Goal: Task Accomplishment & Management: Complete application form

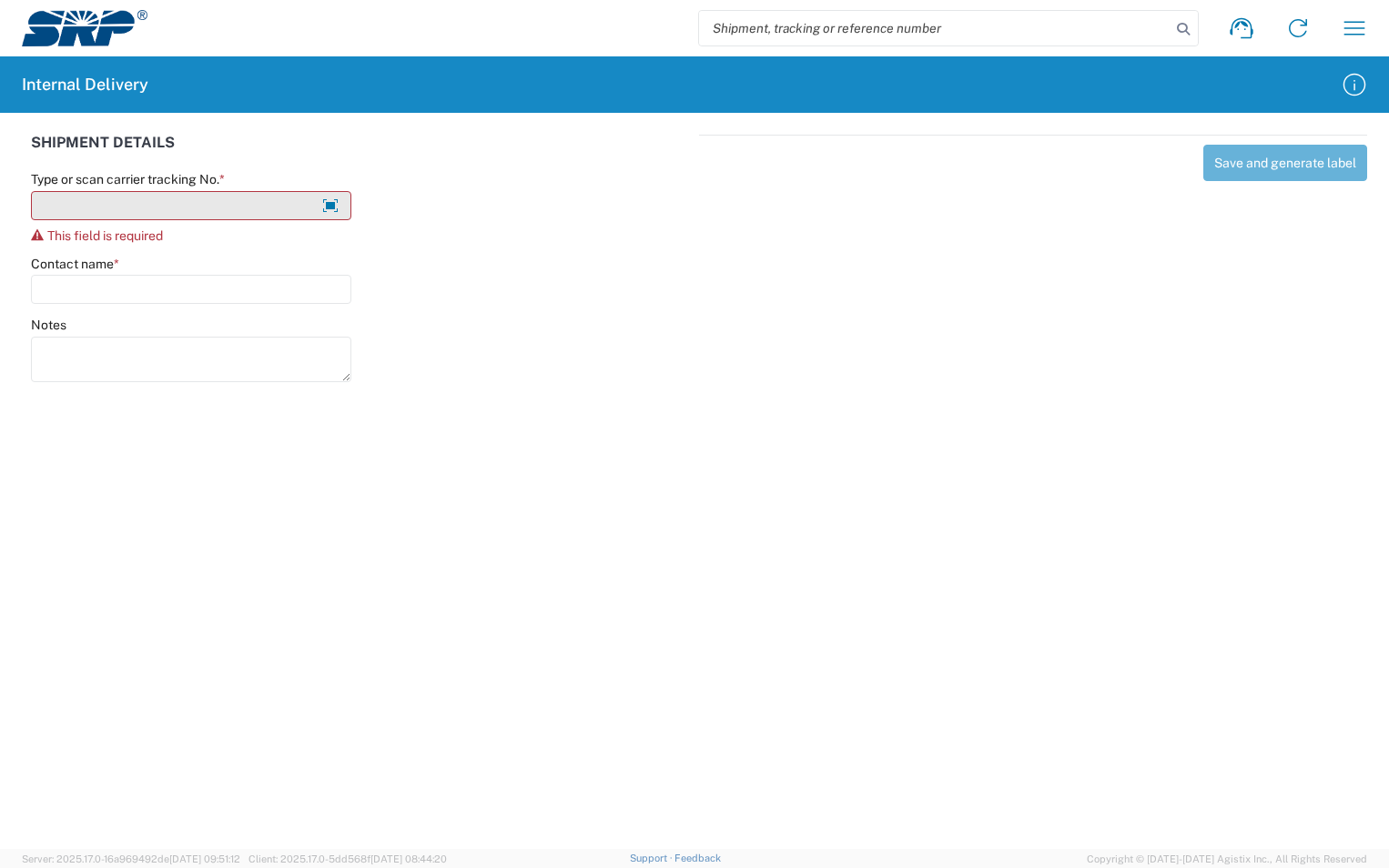
click at [201, 204] on input "Type or scan carrier tracking No. *" at bounding box center [191, 205] width 320 height 29
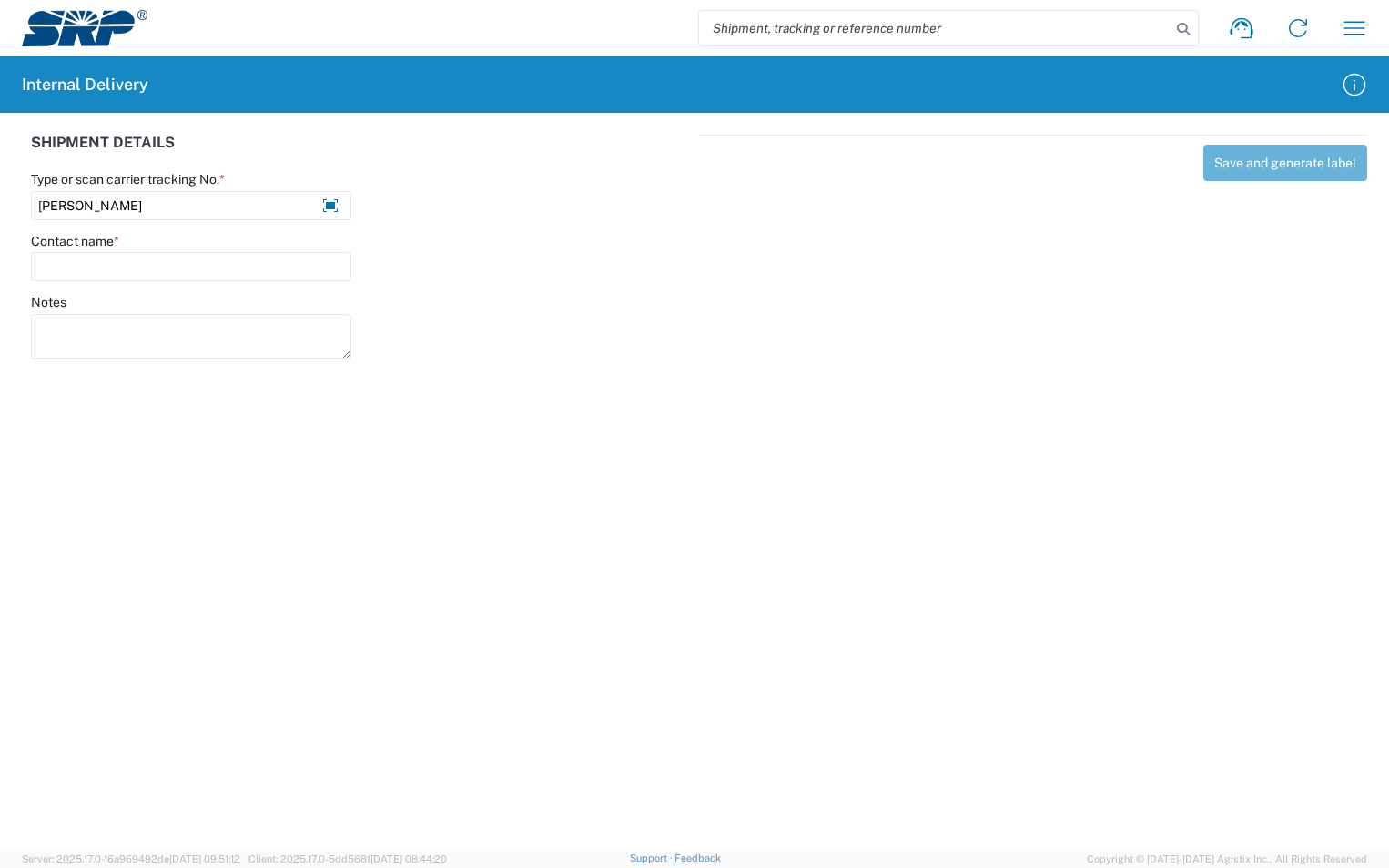
drag, startPoint x: 85, startPoint y: 194, endPoint x: 16, endPoint y: 185, distance: 69.6
click at [16, 185] on div "SHIPMENT DETAILS Type or scan carrier tracking No. * Arthur Contact name * Note…" at bounding box center [694, 243] width 1389 height 263
click at [100, 204] on input "[PERSON_NAME]" at bounding box center [191, 205] width 320 height 29
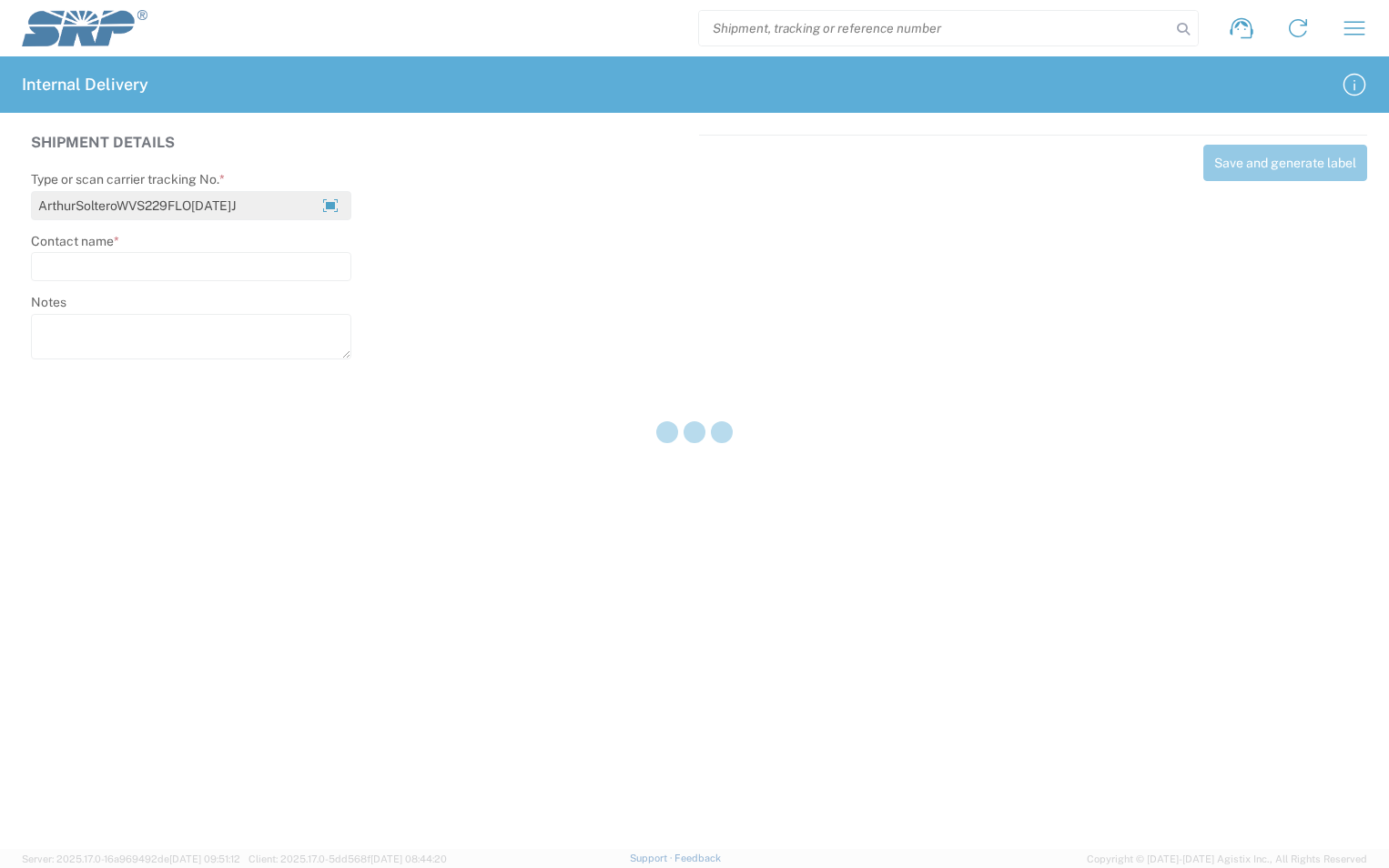
type input "ArthurSolteroWVS229FLO[DATE]J"
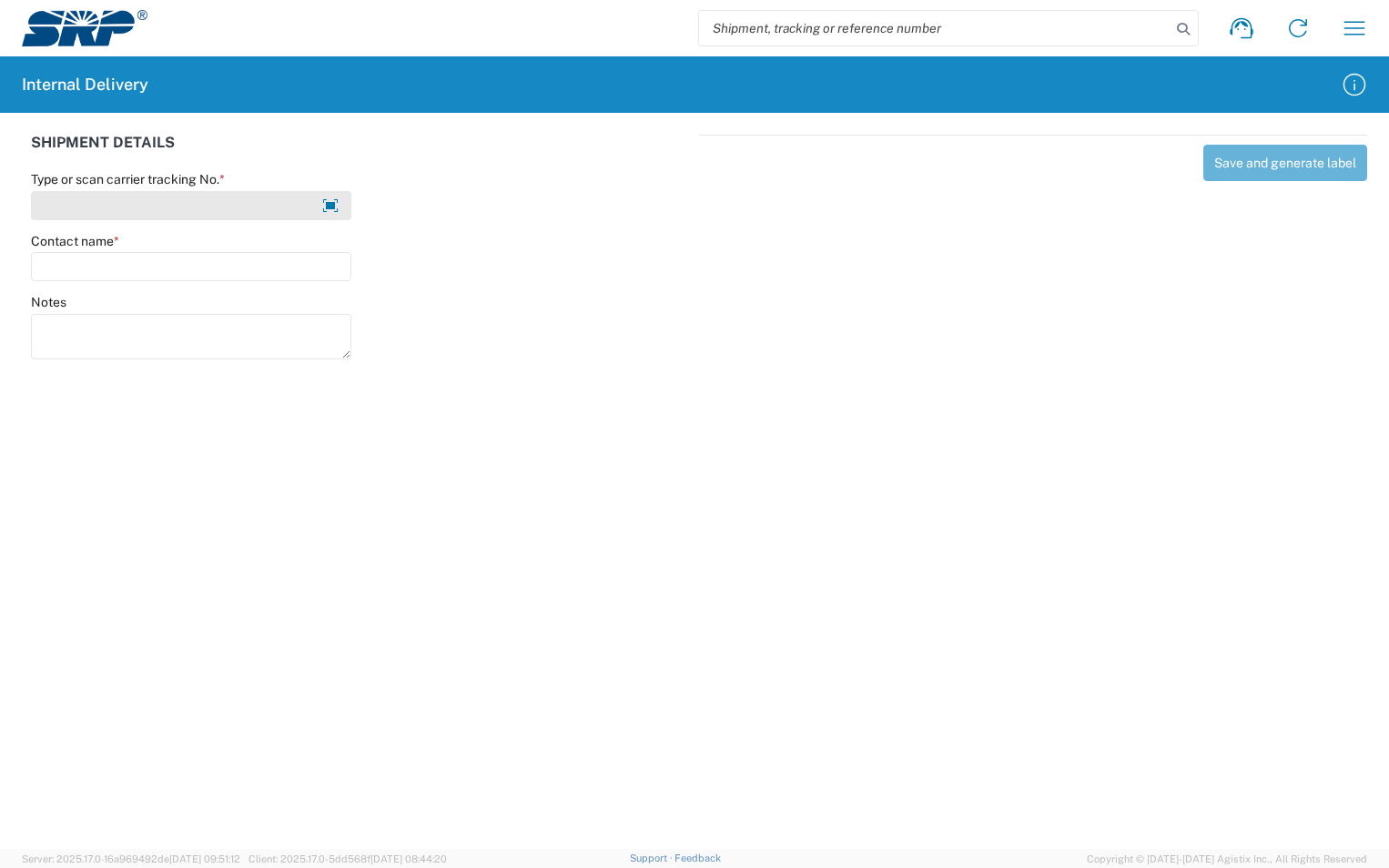
click at [109, 201] on input "Type or scan carrier tracking No. *" at bounding box center [191, 205] width 320 height 29
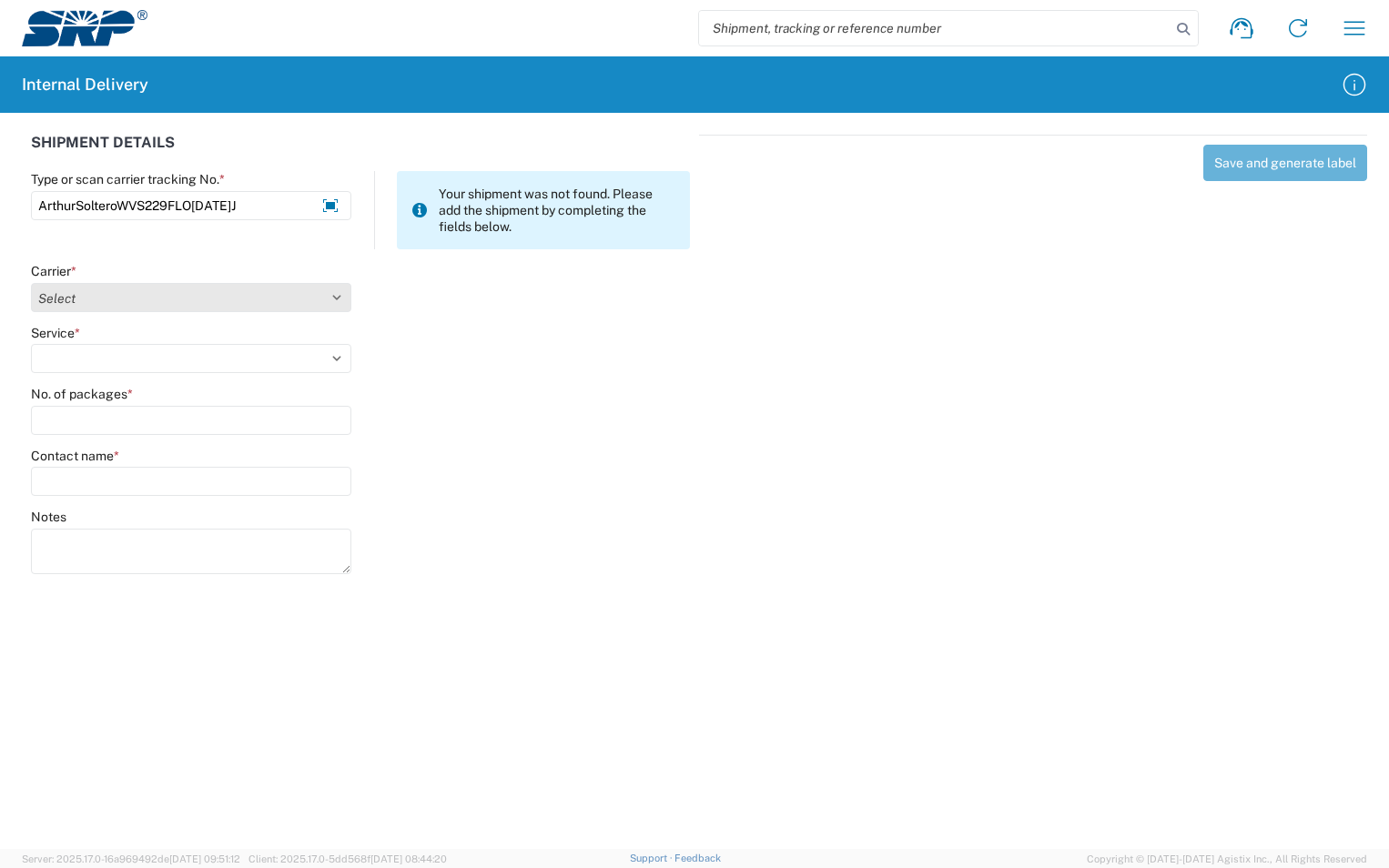
type input "ArthurSolteroWVS229FLO[DATE]J"
click at [71, 305] on select "Select Amazon Logistics ATI Trucking BC Dimerco Logistics Empire Southwest FedE…" at bounding box center [191, 297] width 320 height 29
select select "18713"
click at [31, 283] on select "Select Amazon Logistics ATI Trucking BC Dimerco Logistics Empire Southwest FedE…" at bounding box center [191, 297] width 320 height 29
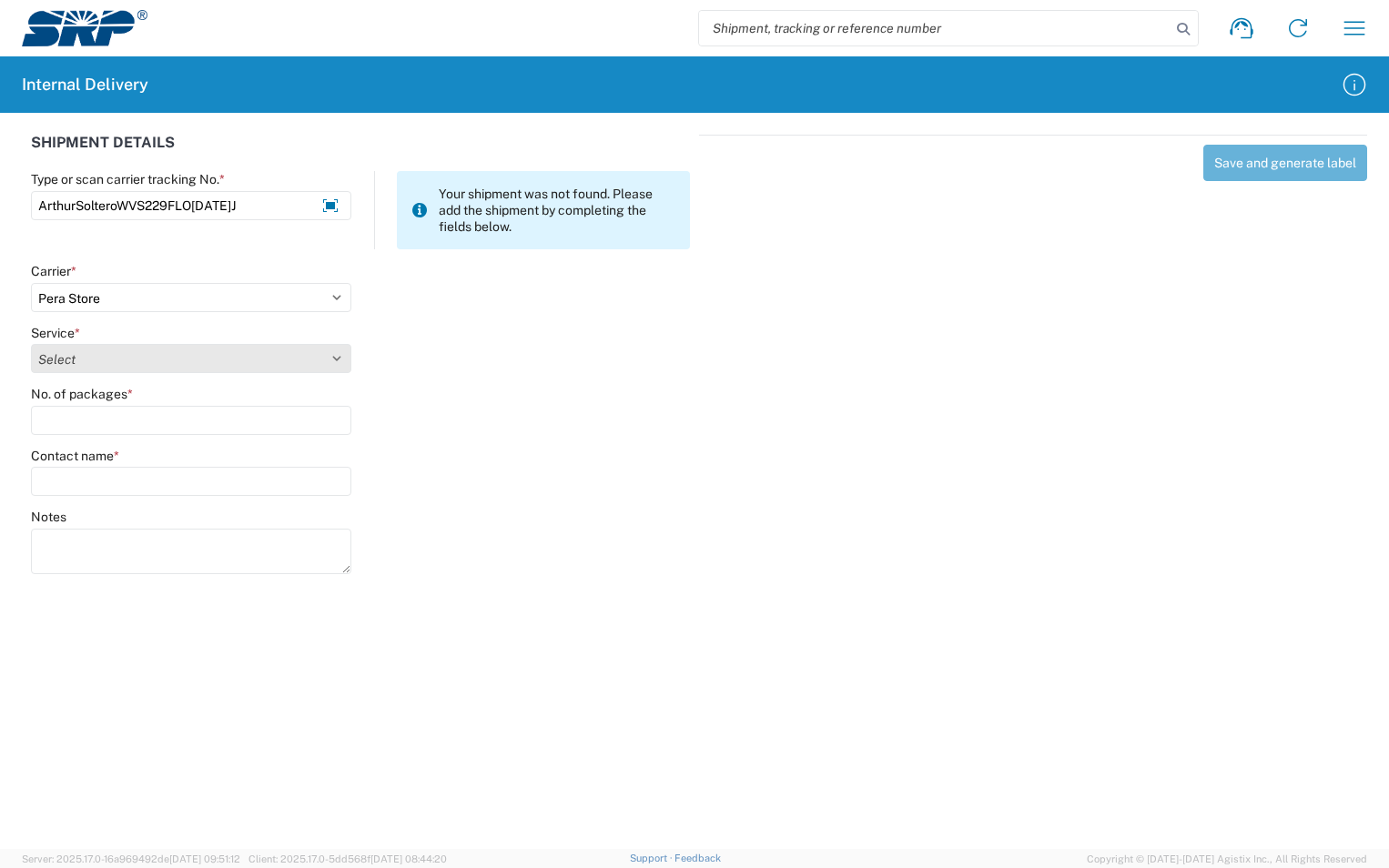
click at [98, 348] on select "Select Ground Inter-Office" at bounding box center [191, 358] width 320 height 29
select select "35763"
click at [31, 344] on select "Select Ground Inter-Office" at bounding box center [191, 358] width 320 height 29
click at [78, 410] on input "No. of packages *" at bounding box center [191, 420] width 320 height 29
type input "1"
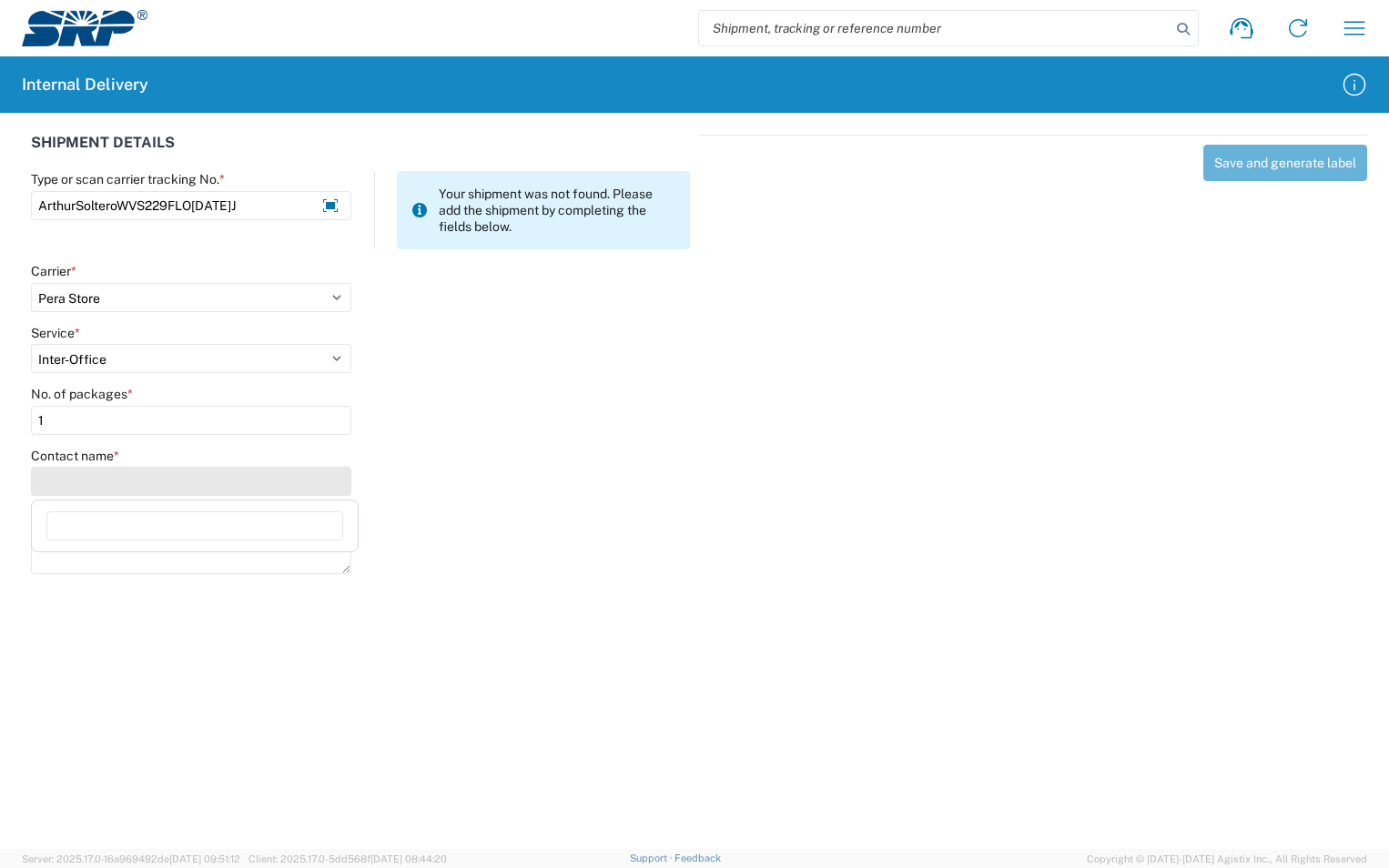
click at [67, 474] on input "Contact name *" at bounding box center [191, 481] width 320 height 29
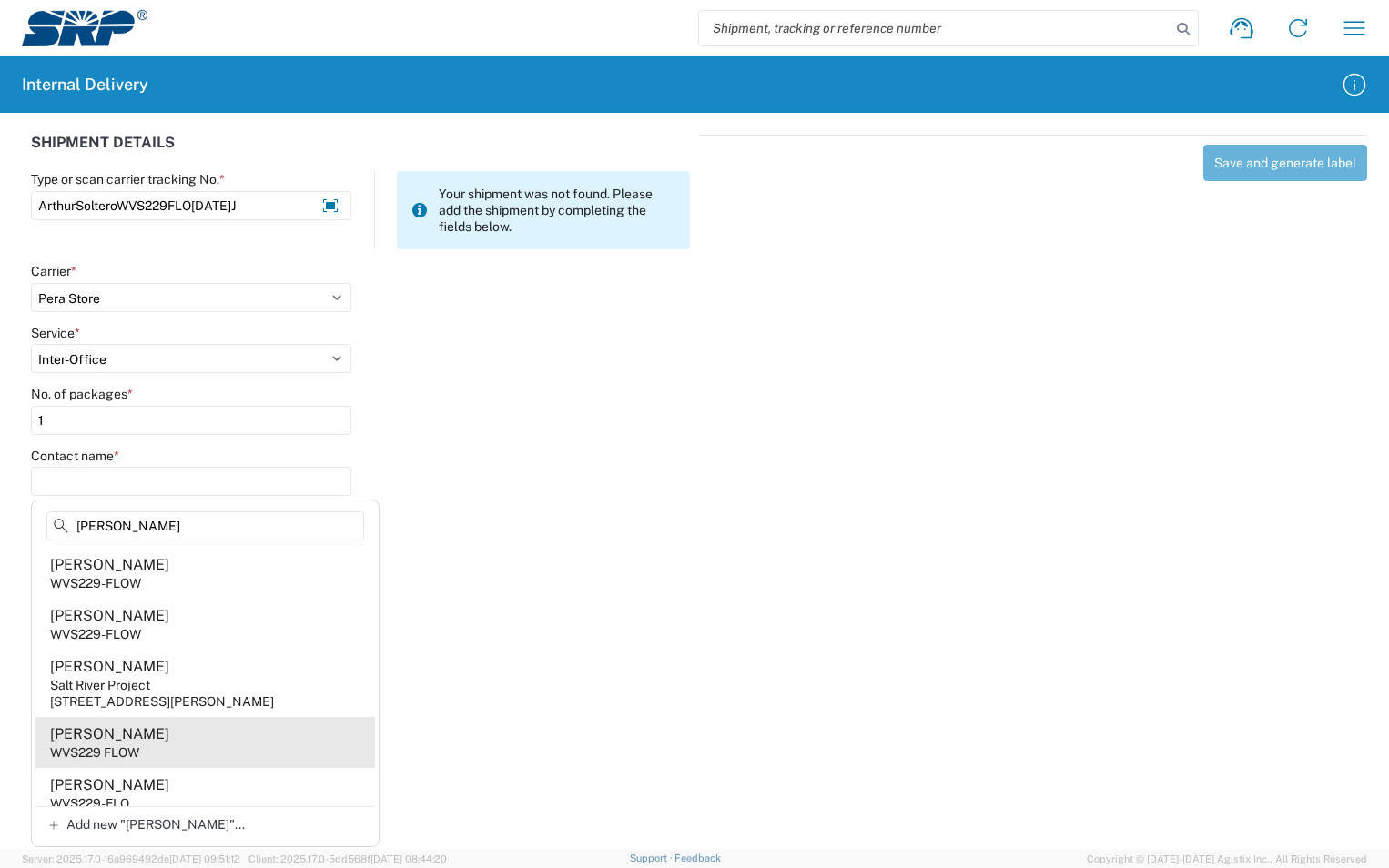
scroll to position [13, 0]
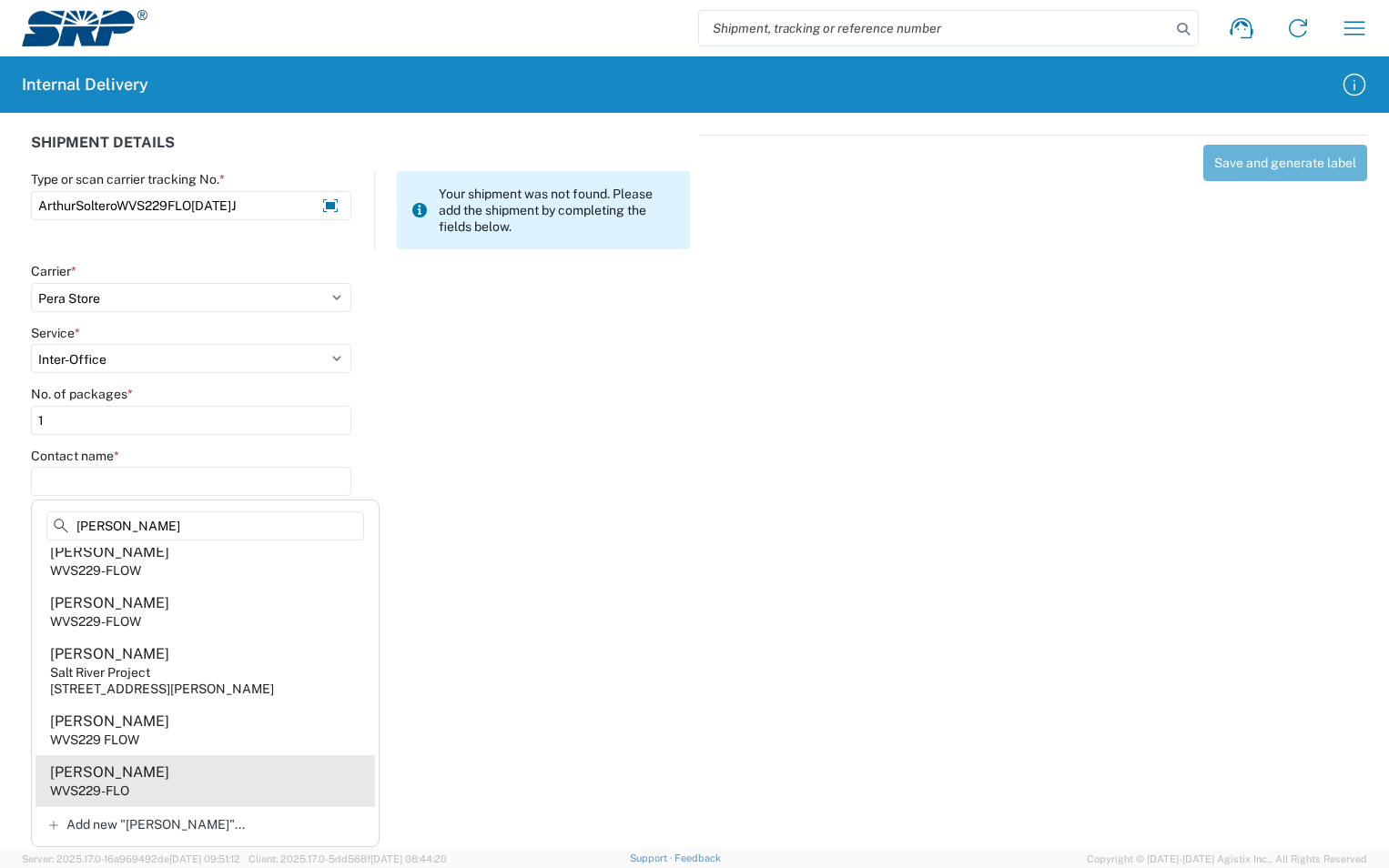
type input "[PERSON_NAME]"
click at [136, 782] on agx-address-suggestion-item "[PERSON_NAME] WVS229-FLO" at bounding box center [205, 780] width 339 height 51
type input "[PERSON_NAME]"
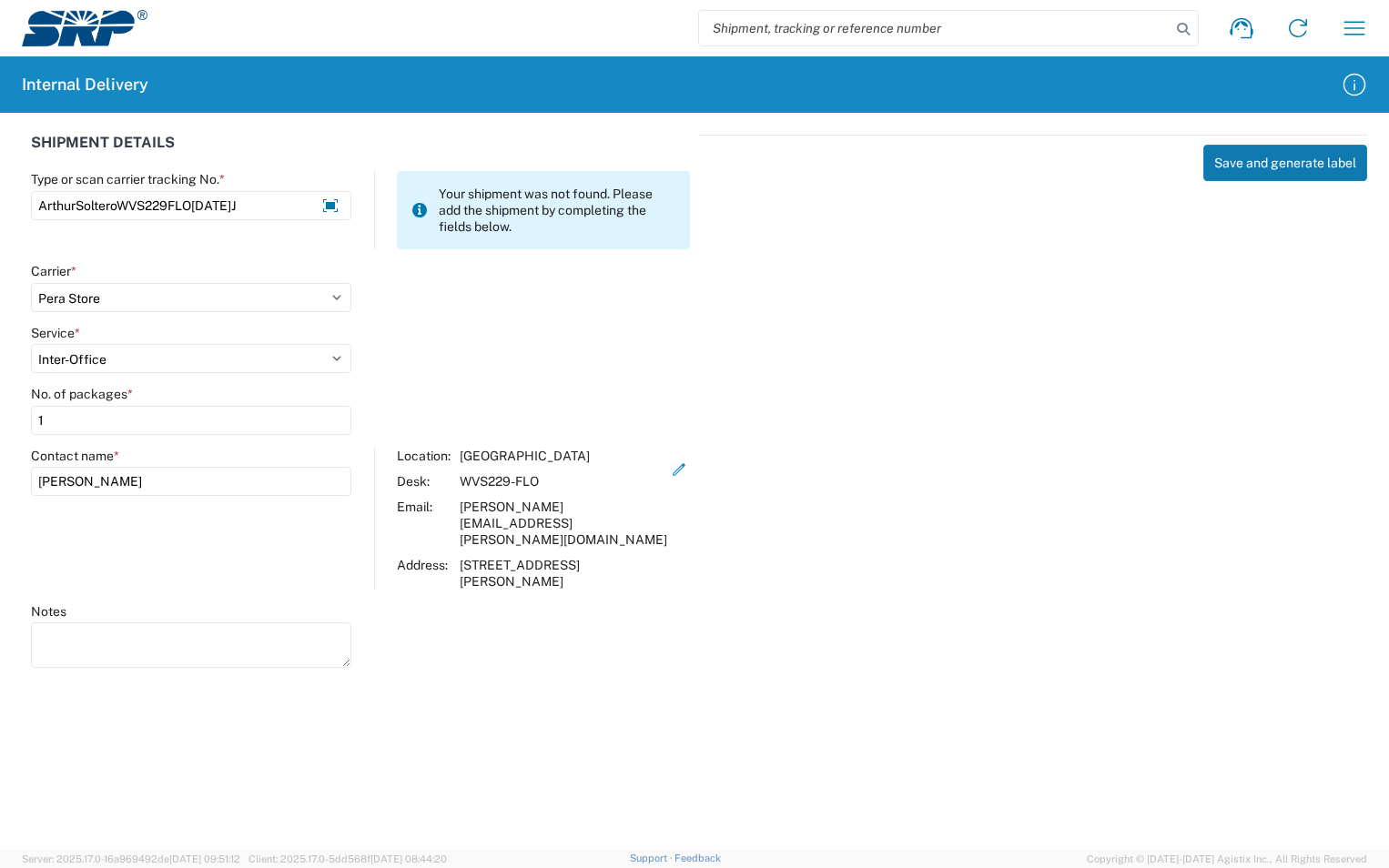
click at [1237, 160] on button "Save and generate label" at bounding box center [1284, 163] width 164 height 37
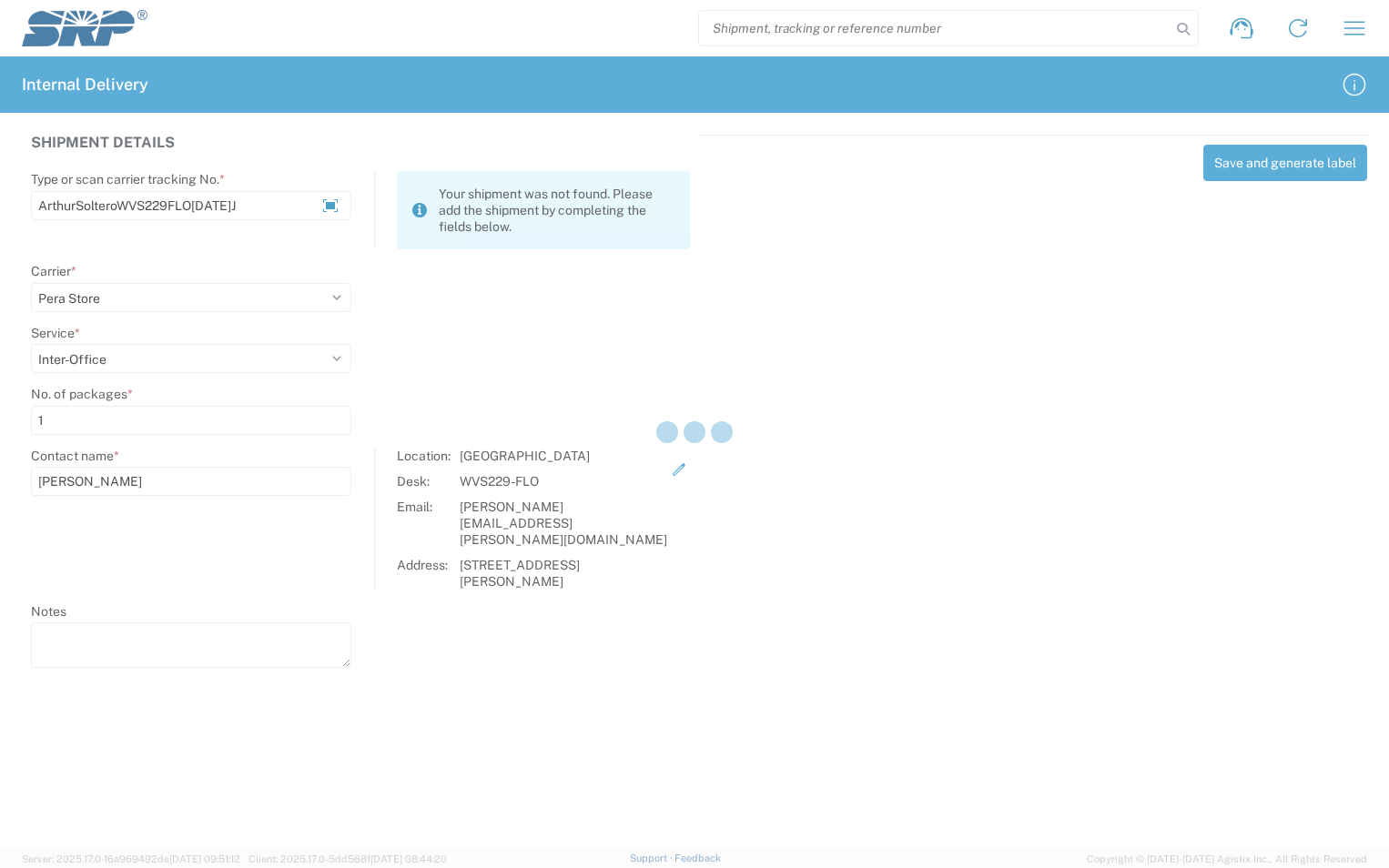
select select
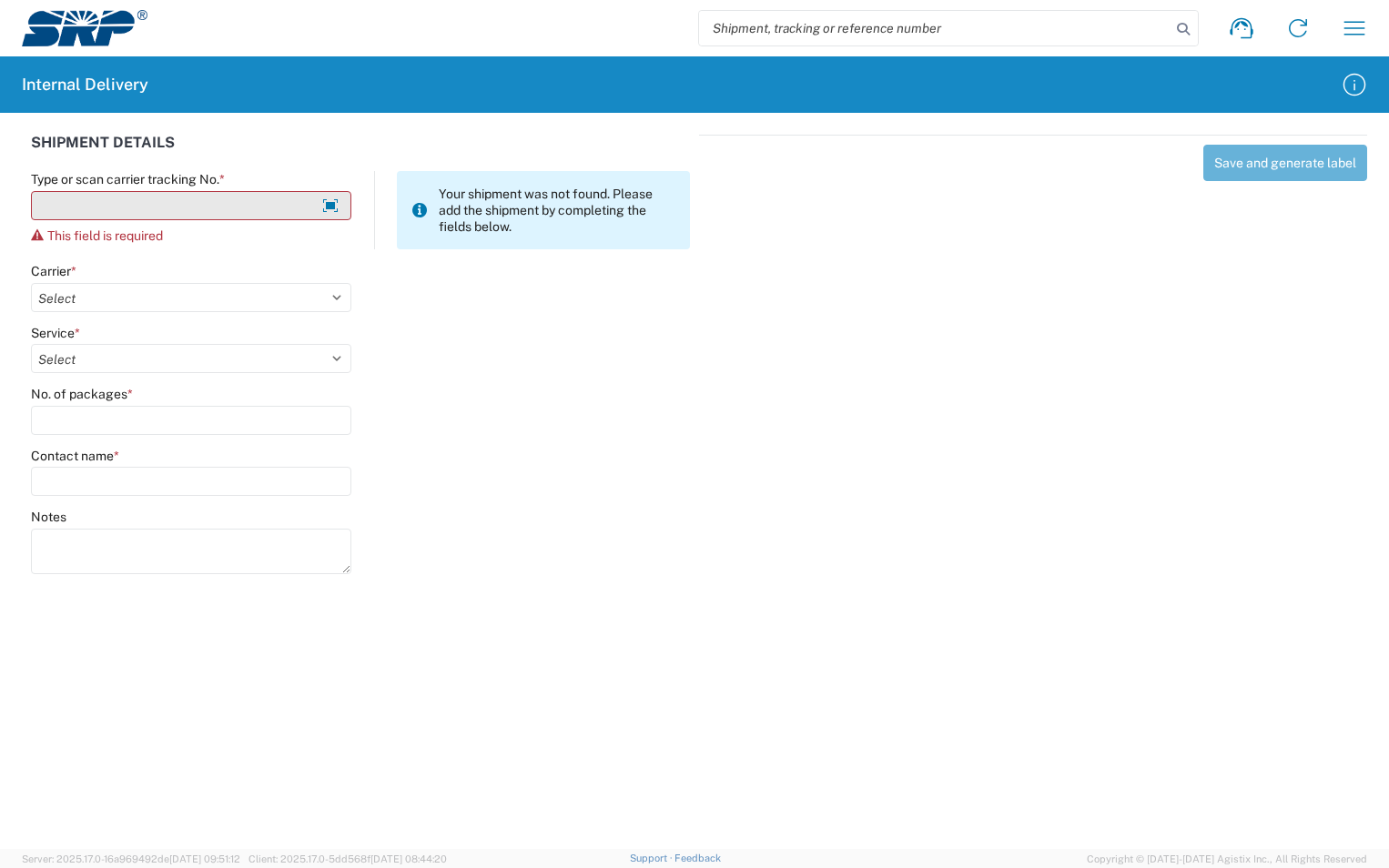
click at [168, 217] on input "Type or scan carrier tracking No. *" at bounding box center [191, 205] width 320 height 29
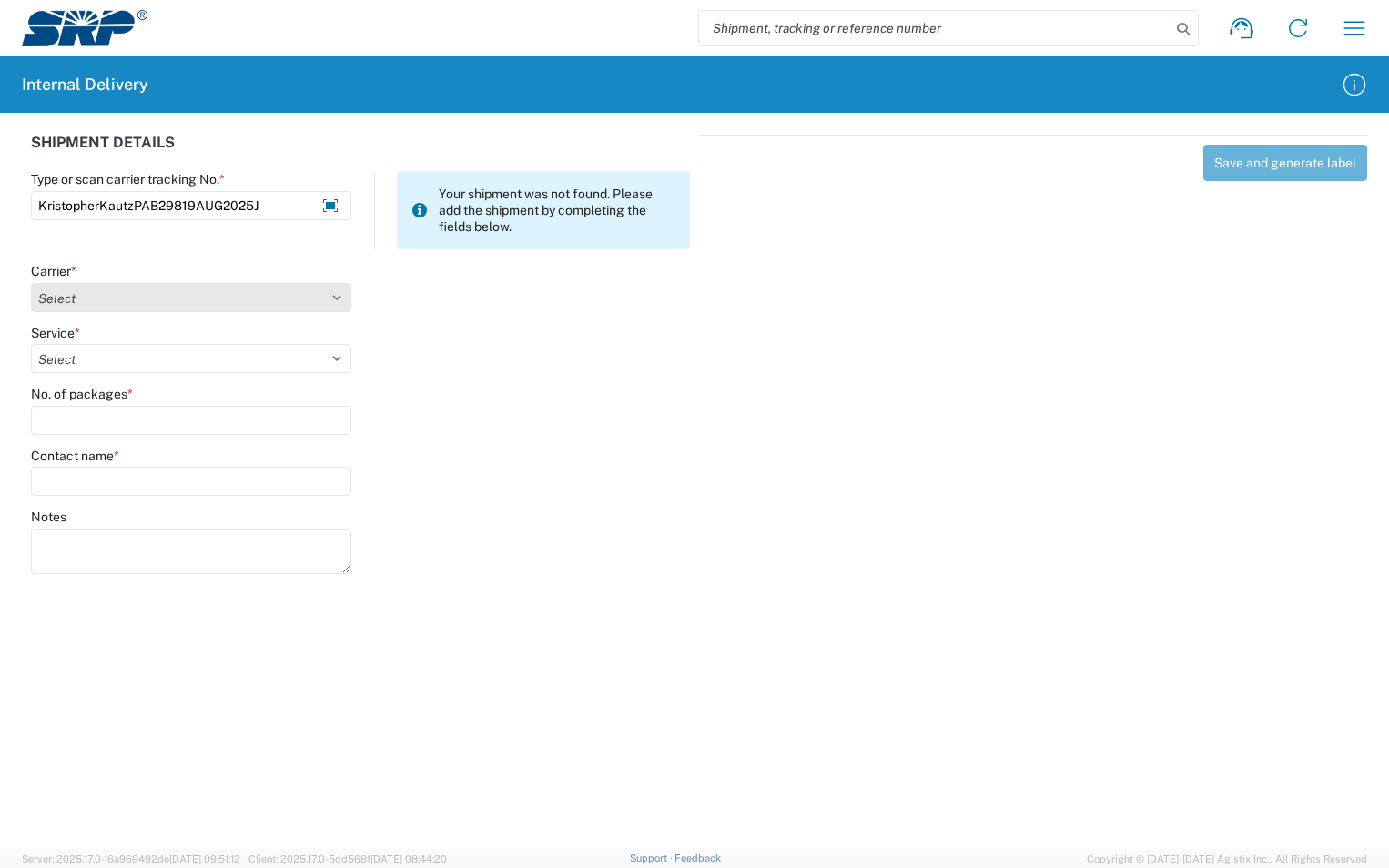
type input "KristopherKautzPAB29819AUG2025J"
click at [207, 291] on select "Select Amazon Logistics ATI Trucking BC Dimerco Logistics Empire Southwest FedE…" at bounding box center [191, 297] width 320 height 29
select select "18713"
click at [31, 283] on select "Select Amazon Logistics ATI Trucking BC Dimerco Logistics Empire Southwest FedE…" at bounding box center [191, 297] width 320 height 29
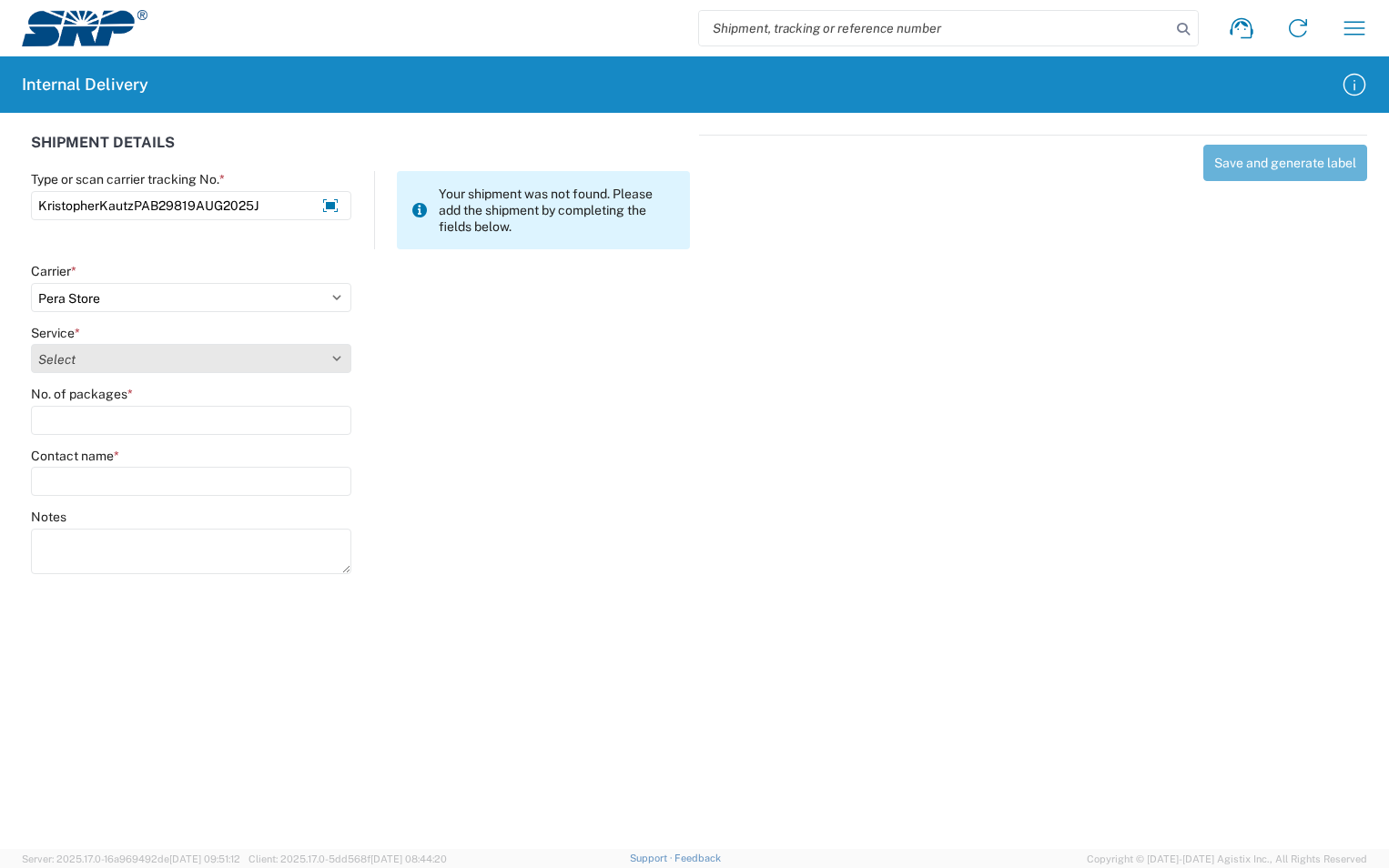
click at [112, 358] on select "Select Ground Inter-Office" at bounding box center [191, 358] width 320 height 29
select select "35763"
click at [31, 344] on select "Select Ground Inter-Office" at bounding box center [191, 358] width 320 height 29
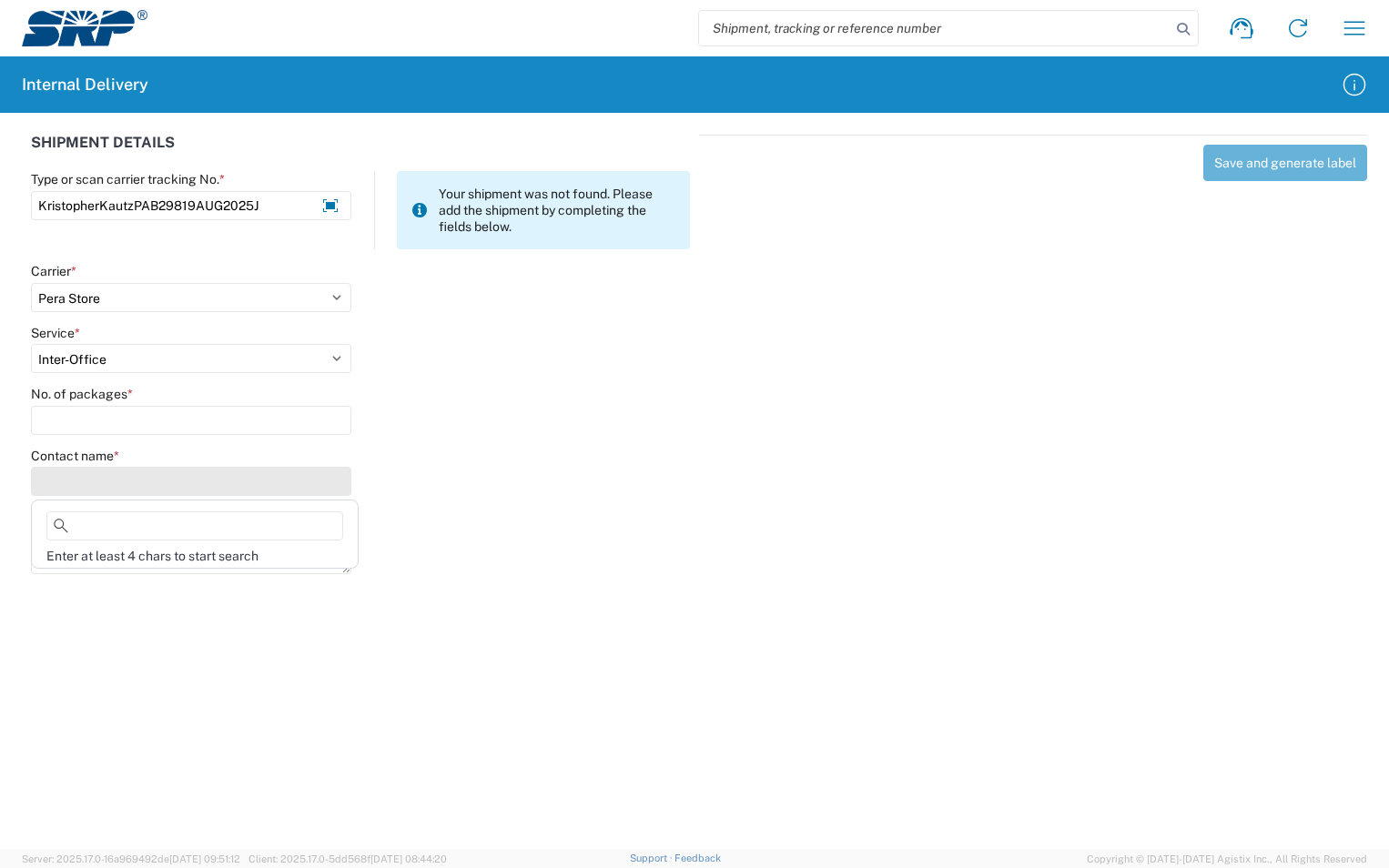
click at [94, 476] on input "Contact name *" at bounding box center [191, 481] width 320 height 29
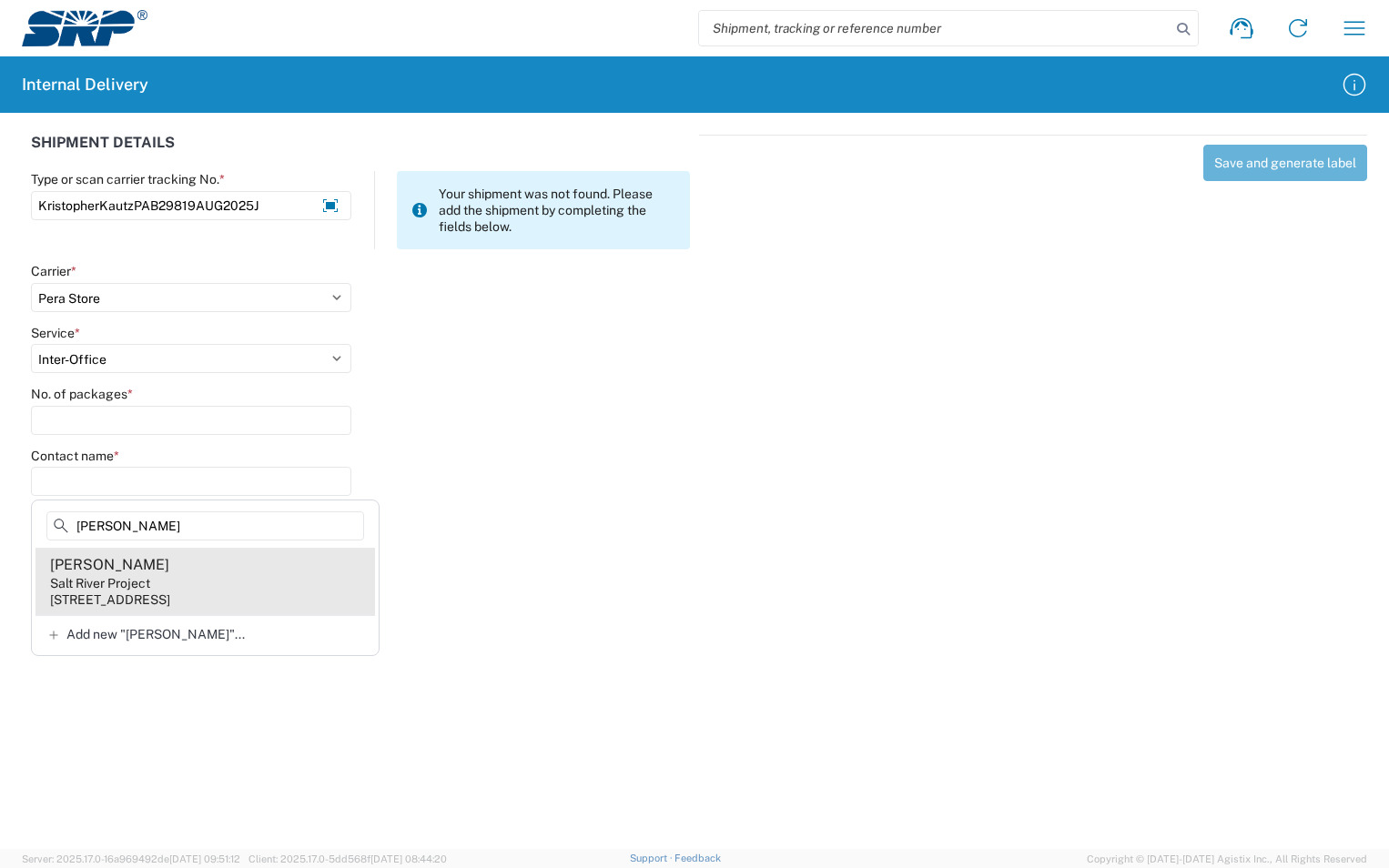
type input "[PERSON_NAME]"
click at [121, 585] on div "Salt River Project" at bounding box center [100, 582] width 100 height 16
type input "[PERSON_NAME]"
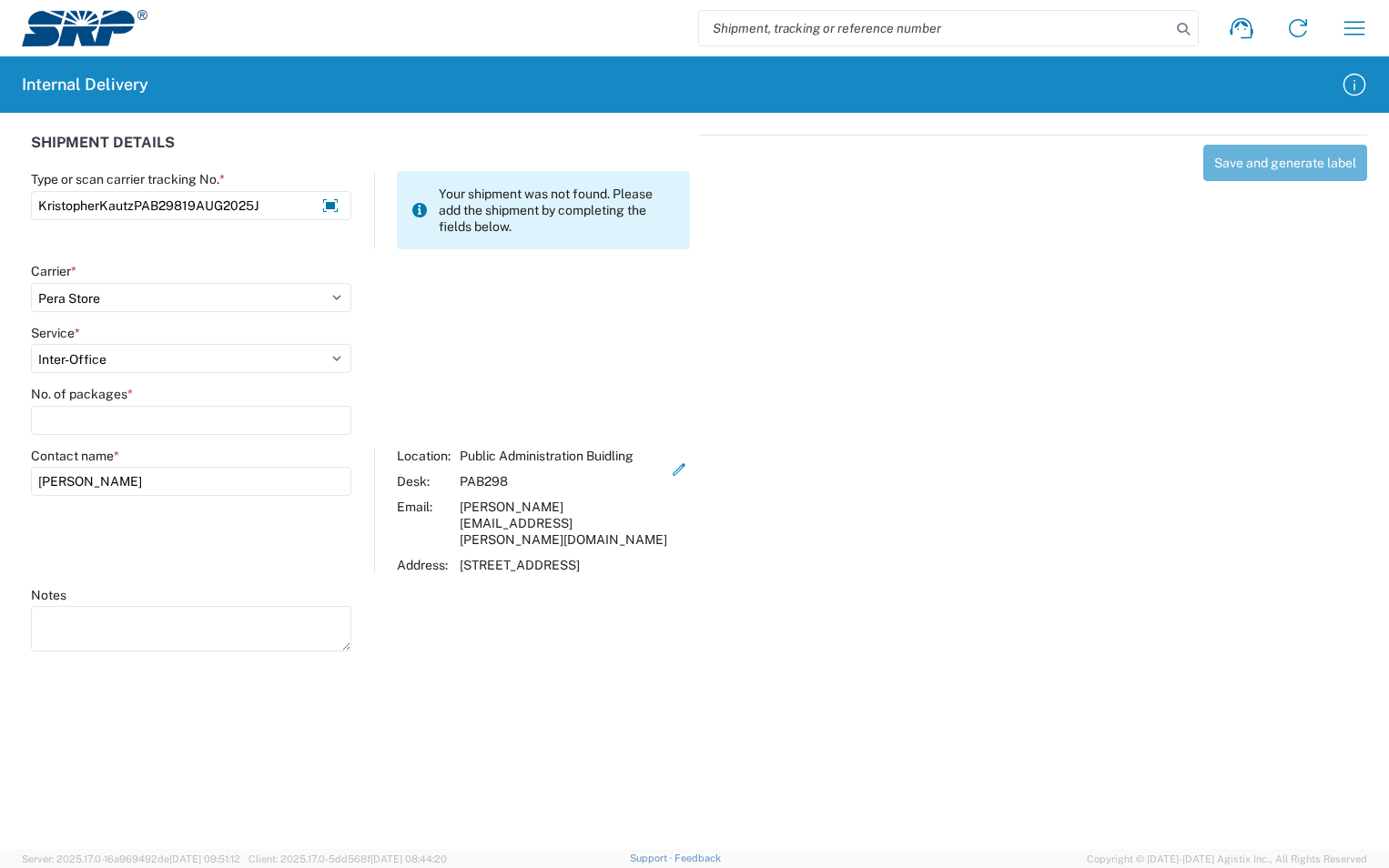
click at [1306, 169] on div "Save and generate label" at bounding box center [1032, 390] width 668 height 512
click at [1234, 166] on div "Save and generate label" at bounding box center [1032, 390] width 668 height 512
click at [1232, 182] on div "Save and generate label" at bounding box center [1032, 390] width 668 height 512
click at [670, 468] on icon "button" at bounding box center [678, 469] width 16 height 16
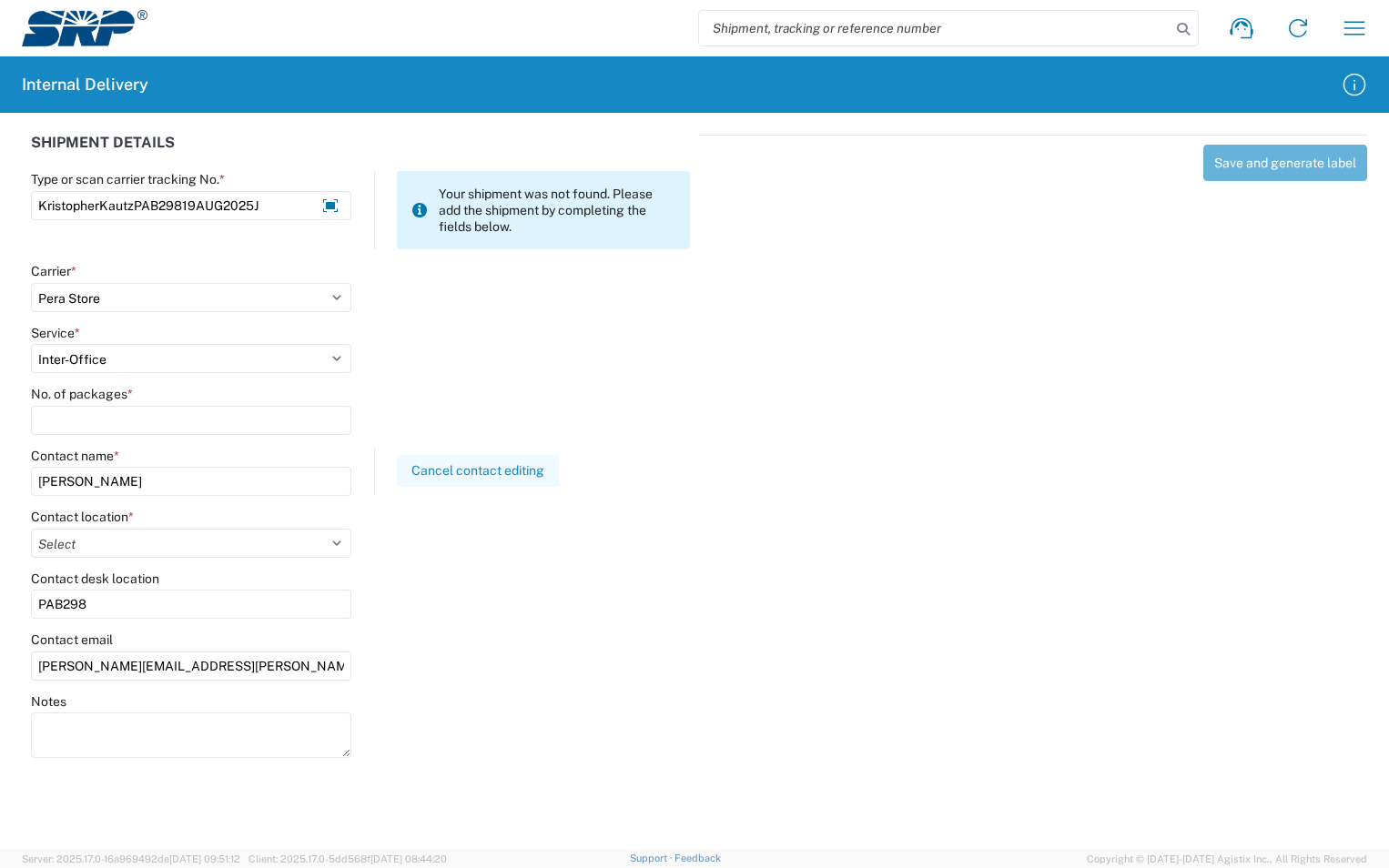
click at [513, 469] on button "Cancel contact editing" at bounding box center [477, 470] width 162 height 32
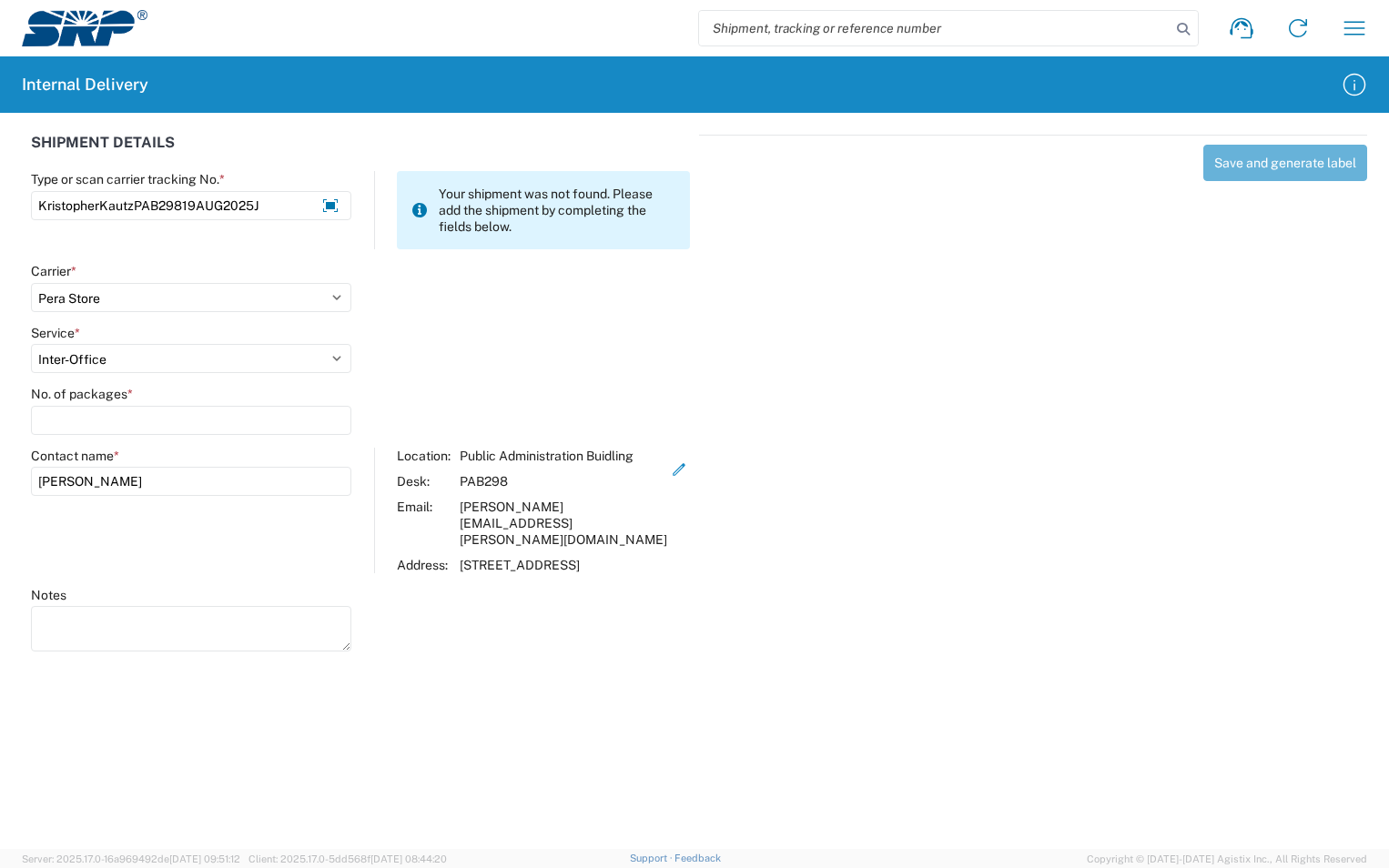
click at [1239, 160] on div "Save and generate label" at bounding box center [1032, 390] width 668 height 512
click at [272, 198] on input "KristopherKautzPAB29819AUG2025J" at bounding box center [191, 205] width 320 height 29
click at [123, 301] on select "Select Amazon Logistics ATI Trucking BC Dimerco Logistics Empire Southwest FedE…" at bounding box center [191, 297] width 320 height 29
click at [31, 283] on select "Select Amazon Logistics ATI Trucking BC Dimerco Logistics Empire Southwest FedE…" at bounding box center [191, 297] width 320 height 29
click at [144, 364] on select "Select Ground Inter-Office" at bounding box center [191, 358] width 320 height 29
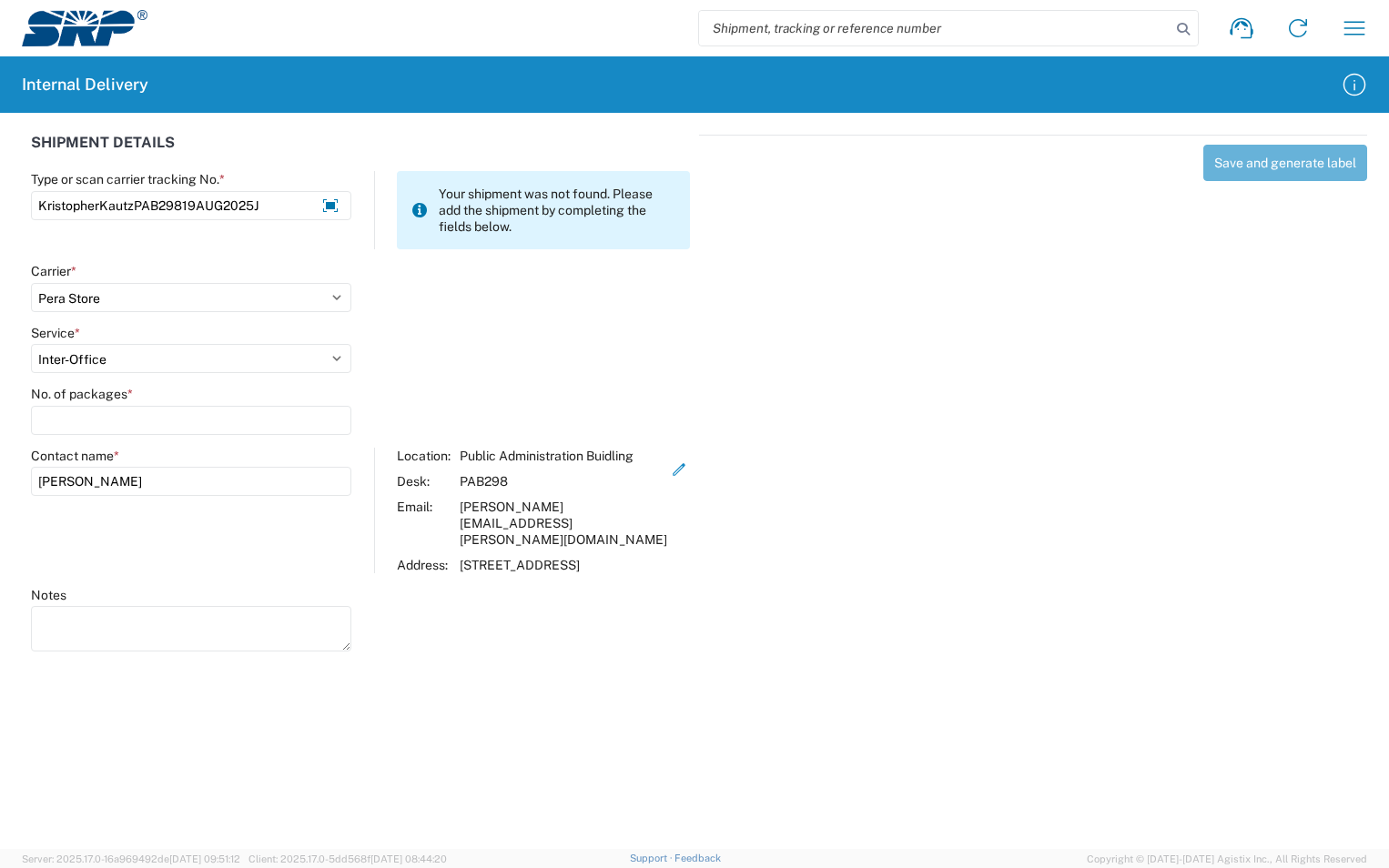
click at [31, 344] on select "Select Ground Inter-Office" at bounding box center [191, 358] width 320 height 29
click at [121, 422] on input "No. of packages *" at bounding box center [191, 420] width 320 height 29
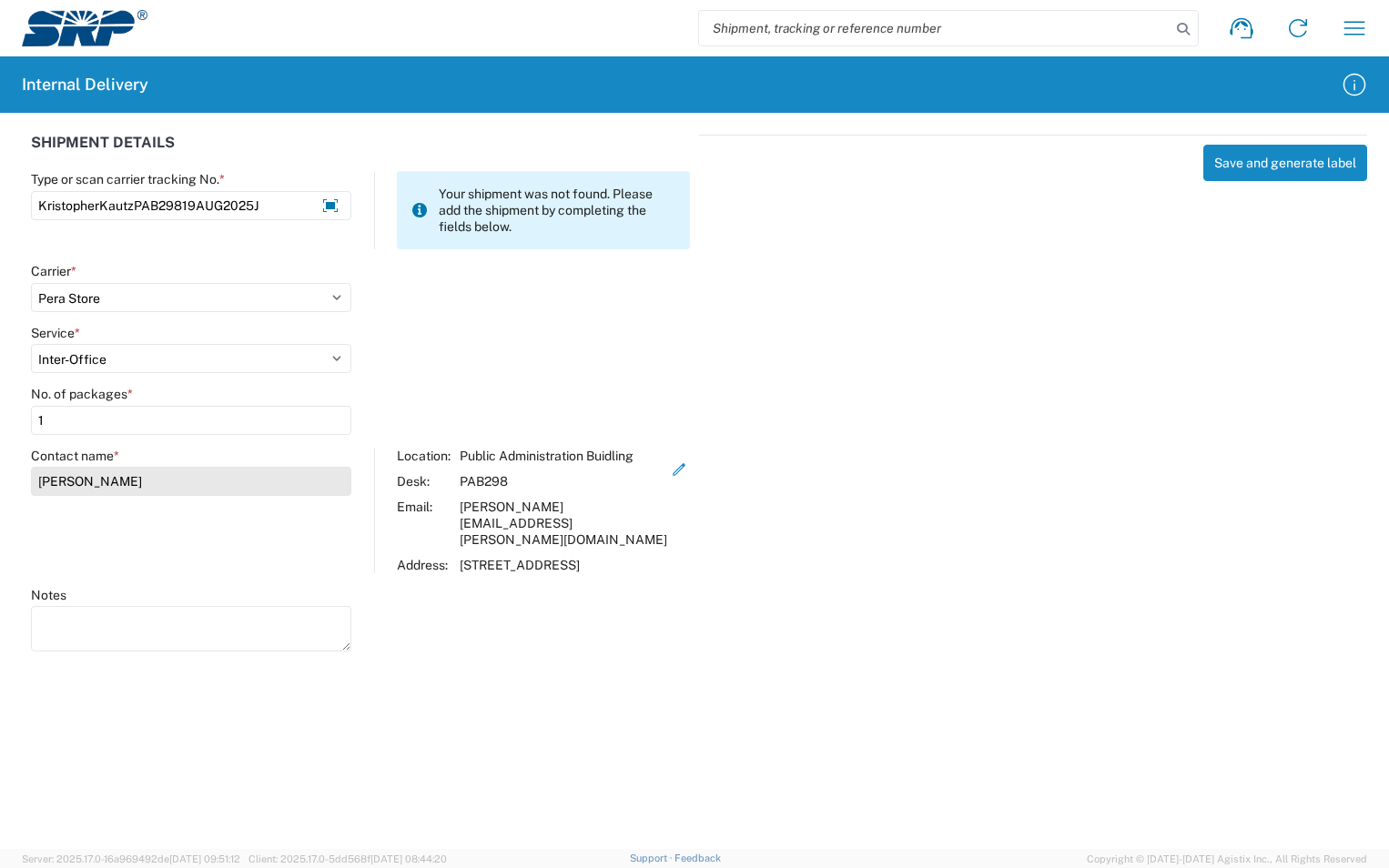
type input "1"
click at [136, 480] on input "[PERSON_NAME]" at bounding box center [191, 481] width 320 height 29
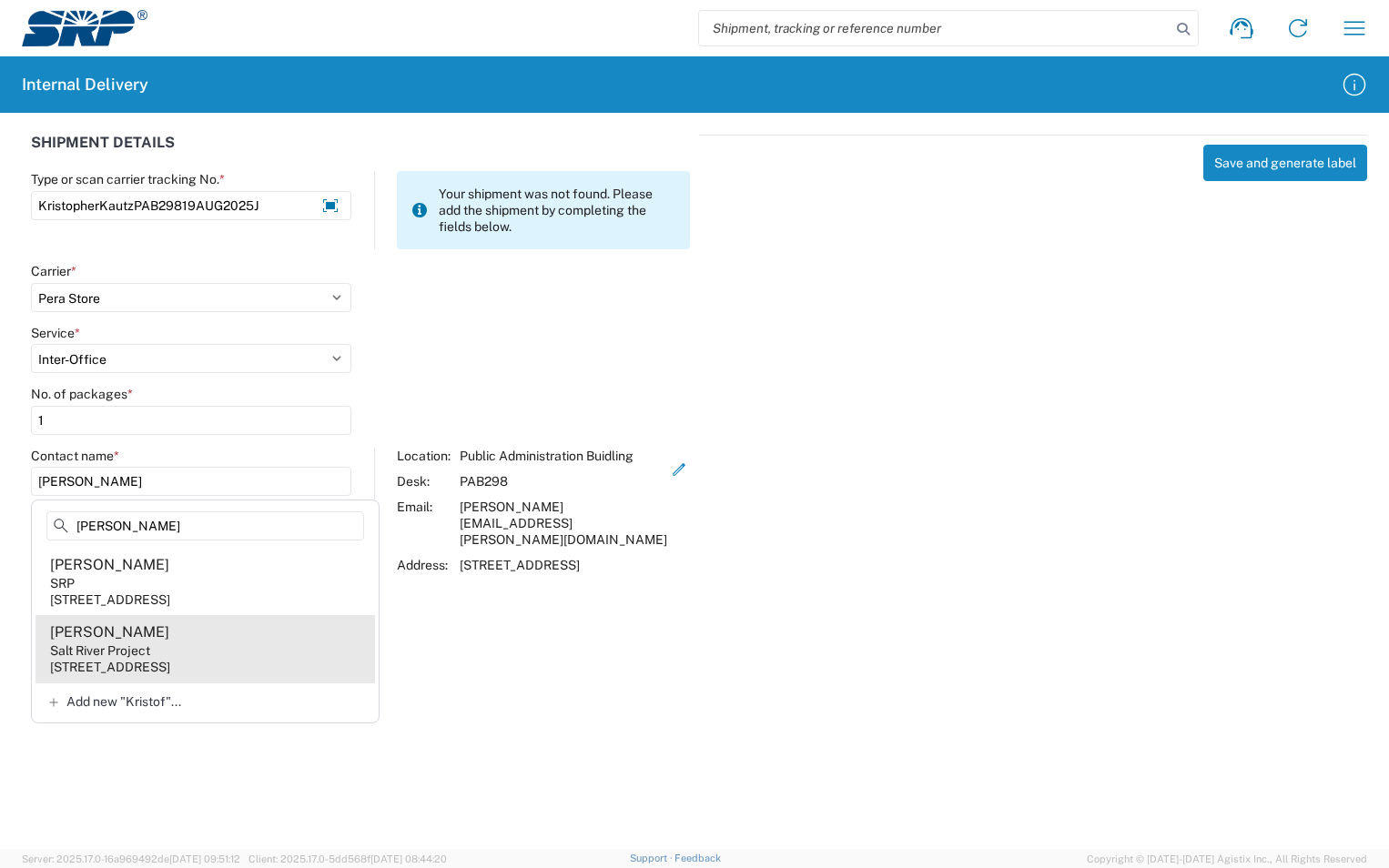
type input "[PERSON_NAME]"
click at [190, 632] on agx-address-suggestion-item "[PERSON_NAME] Salt River Project [STREET_ADDRESS]" at bounding box center [205, 648] width 339 height 67
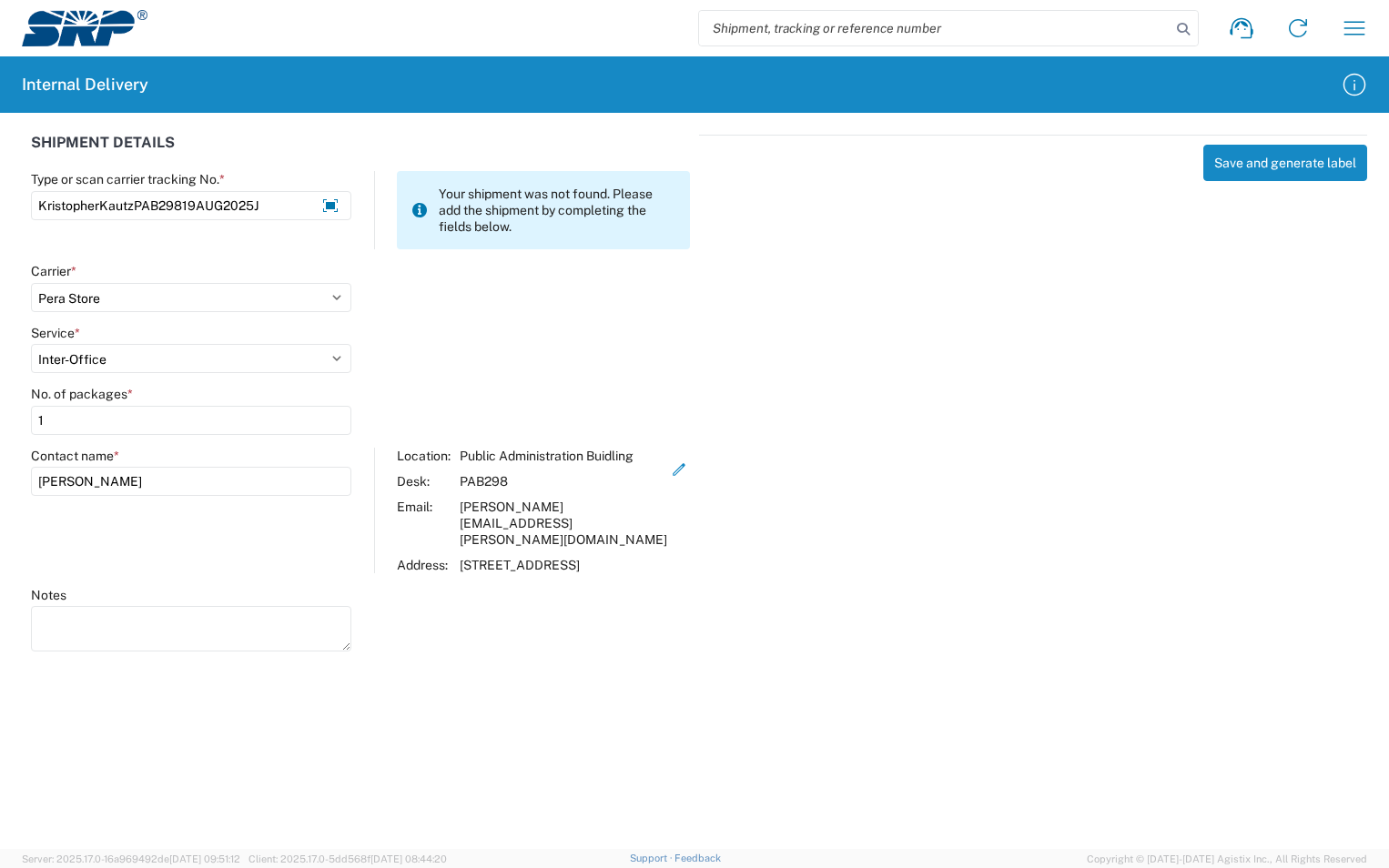
click at [580, 490] on div "Location: Public Administration Buidling Desk: PAB298 Email: [PERSON_NAME][EMAI…" at bounding box center [532, 511] width 271 height 126
click at [1324, 166] on button "Save and generate label" at bounding box center [1284, 163] width 164 height 37
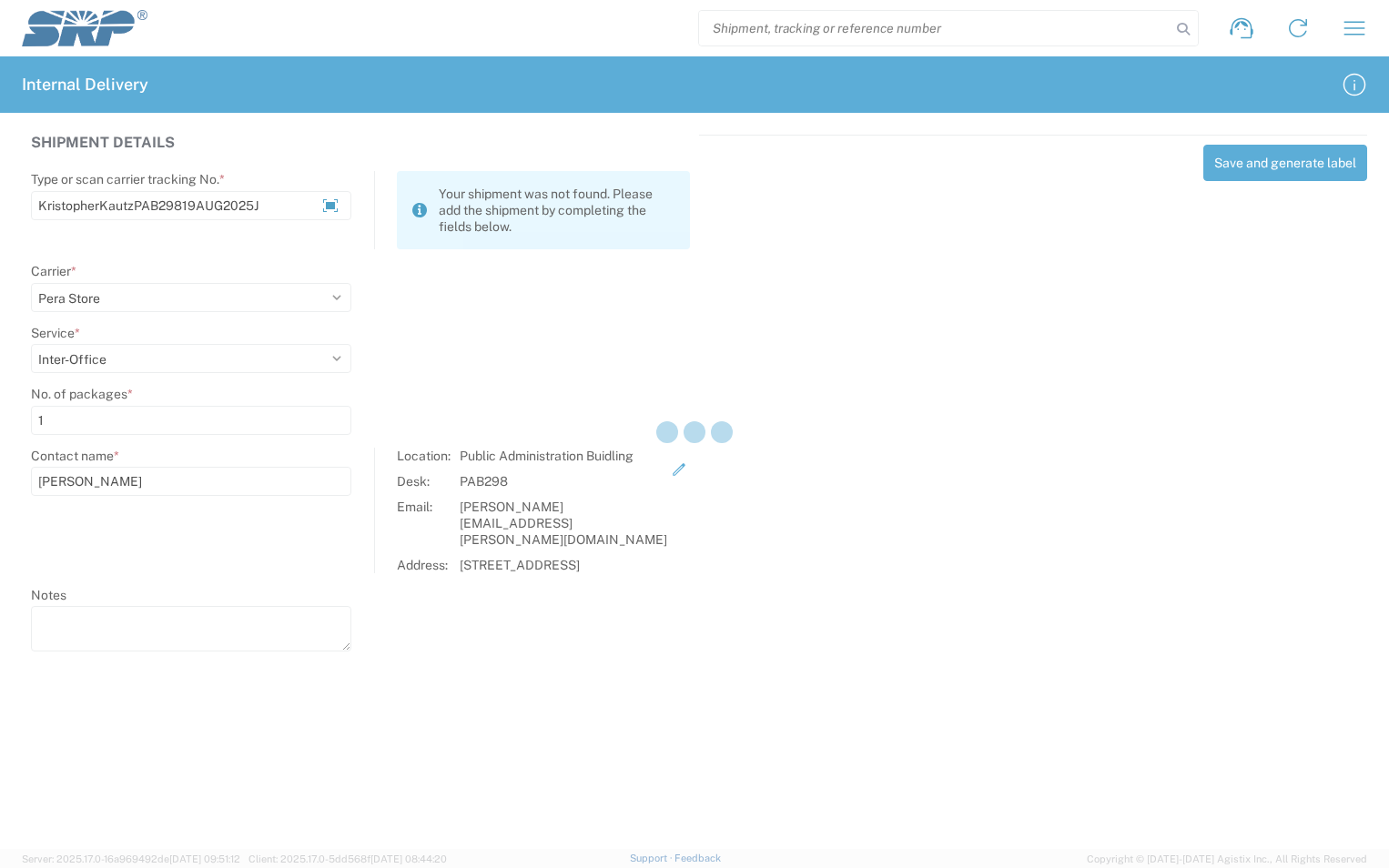
select select
